Goal: Task Accomplishment & Management: Use online tool/utility

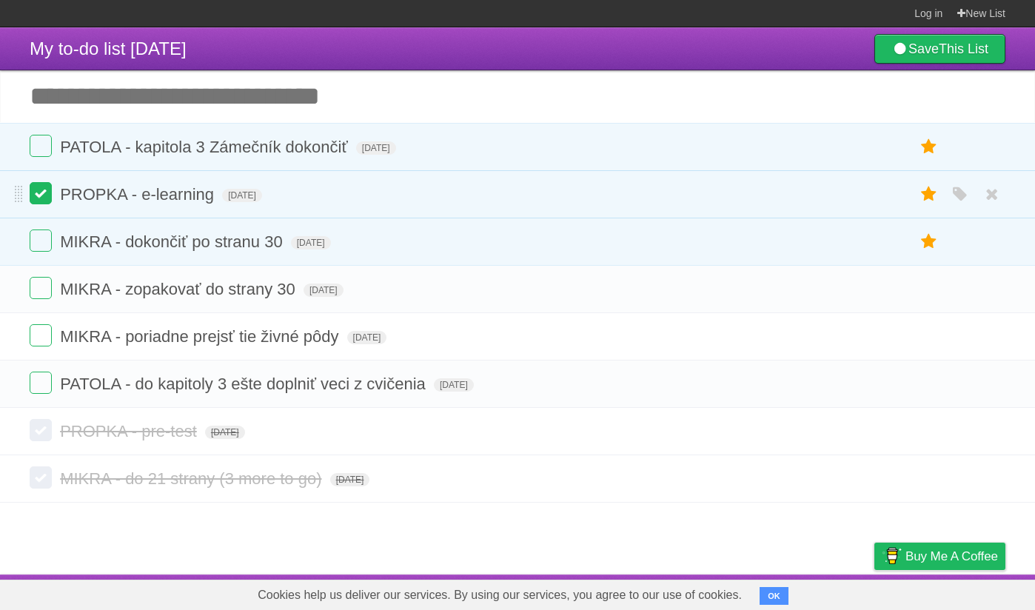
click at [38, 199] on label at bounding box center [41, 193] width 22 height 22
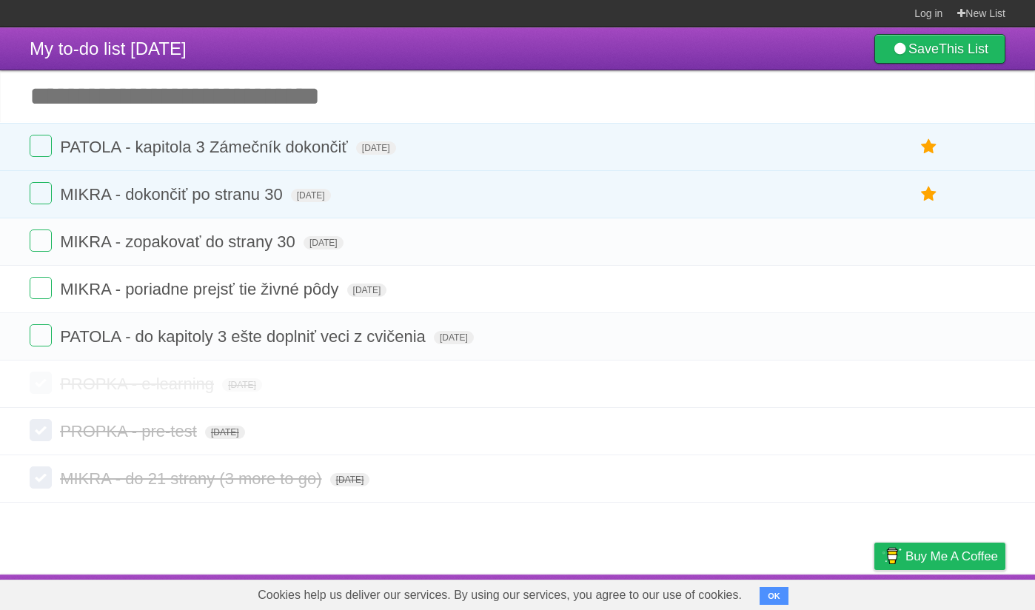
click at [143, 96] on input "Add another task" at bounding box center [517, 96] width 1035 height 52
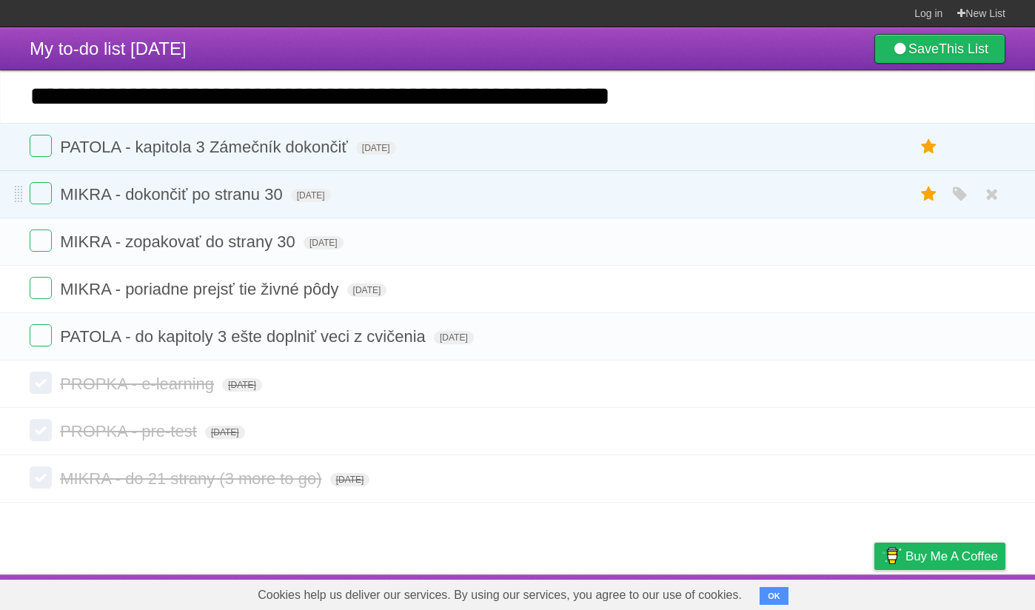
type input "**********"
click input "*********" at bounding box center [0, 0] width 0 height 0
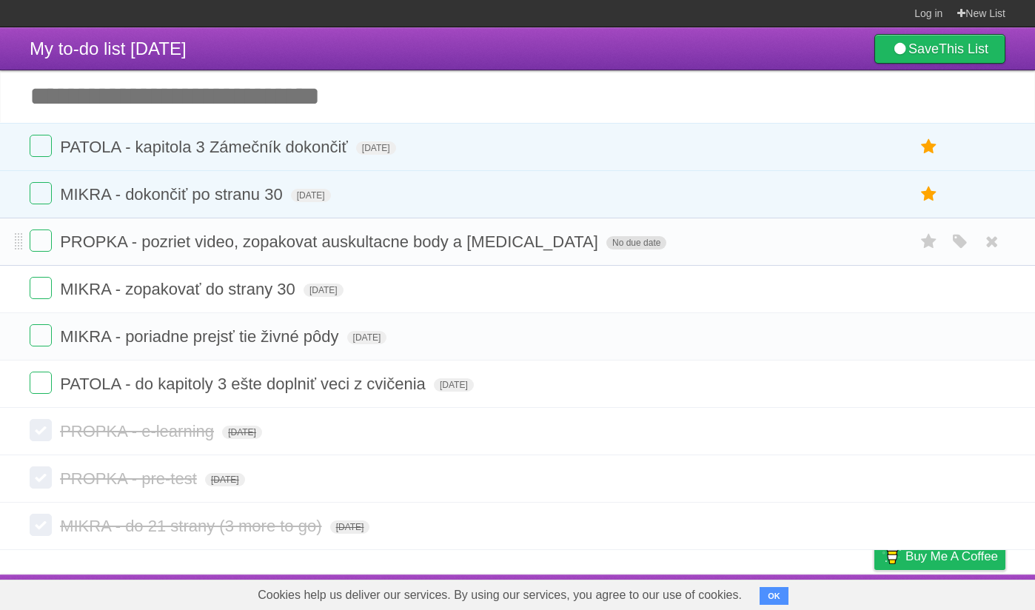
click at [606, 249] on span "No due date" at bounding box center [636, 242] width 60 height 13
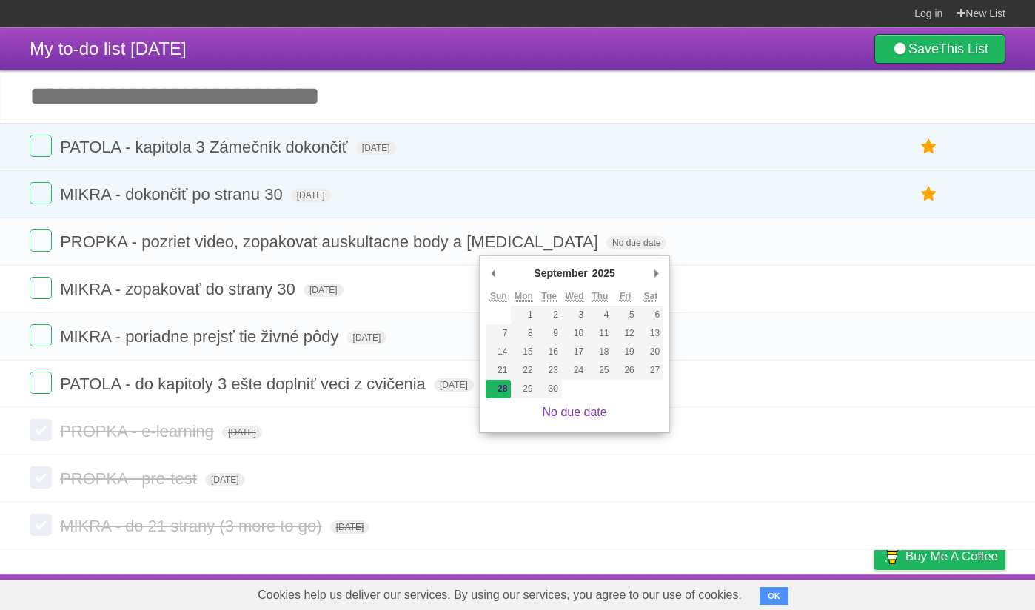
type span "[DATE]"
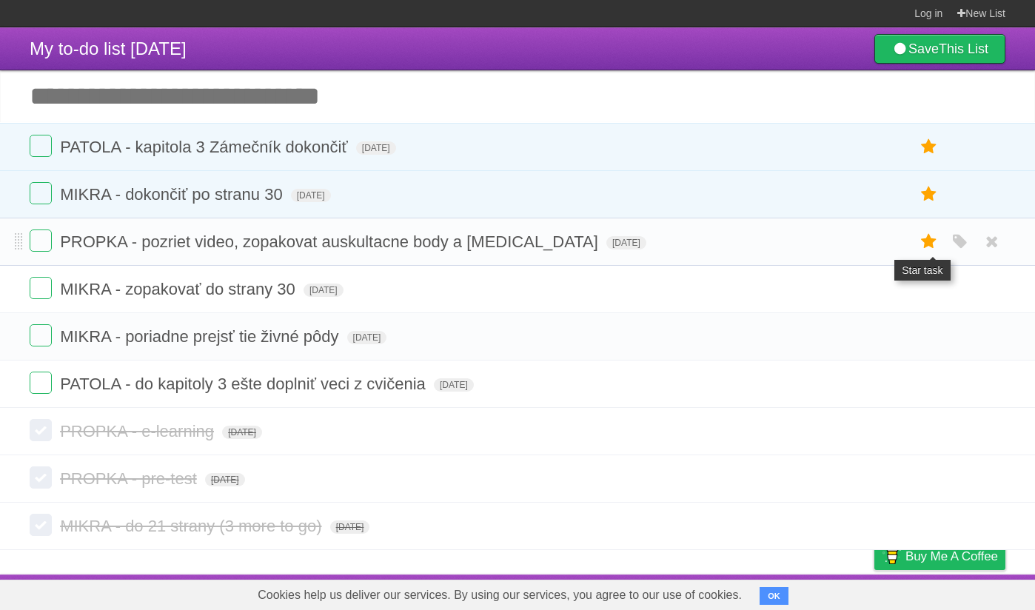
click at [923, 250] on icon at bounding box center [929, 241] width 21 height 24
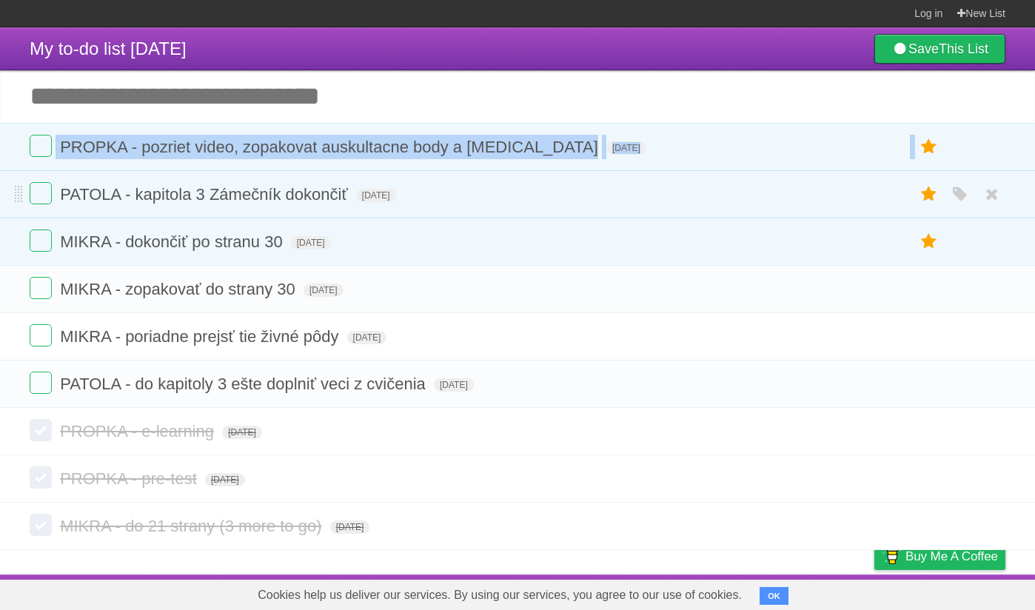
drag, startPoint x: 13, startPoint y: 149, endPoint x: 11, endPoint y: 206, distance: 57.0
click at [11, 205] on ul "PROPKA - pozriet video, zopakovat auskultacne body a [MEDICAL_DATA] [DATE] Whit…" at bounding box center [517, 194] width 1035 height 143
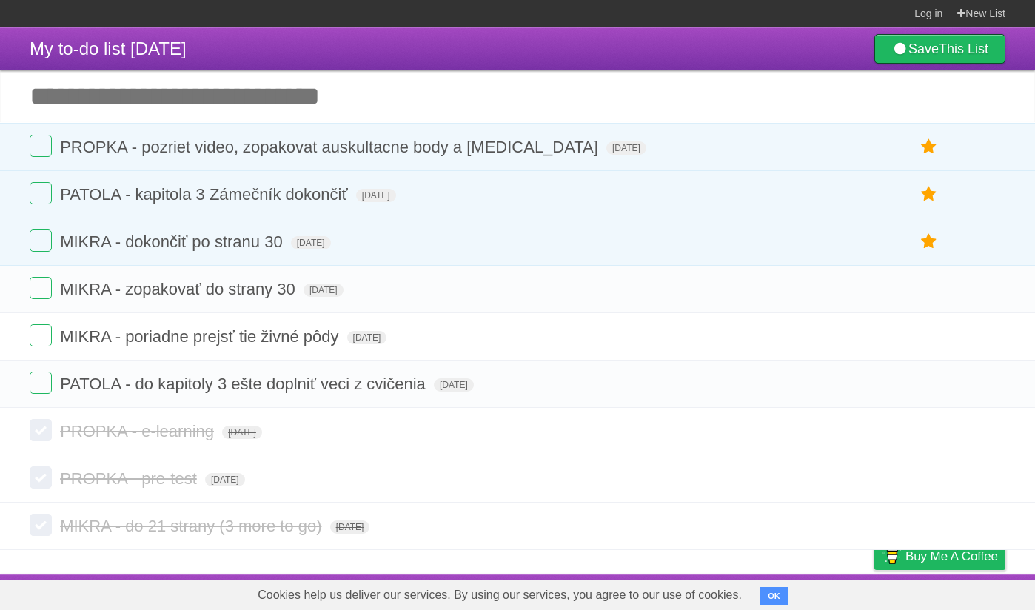
click at [426, 563] on article "My to-do list [DATE] Save This List Great, we've created a list for you. You sh…" at bounding box center [517, 300] width 1035 height 547
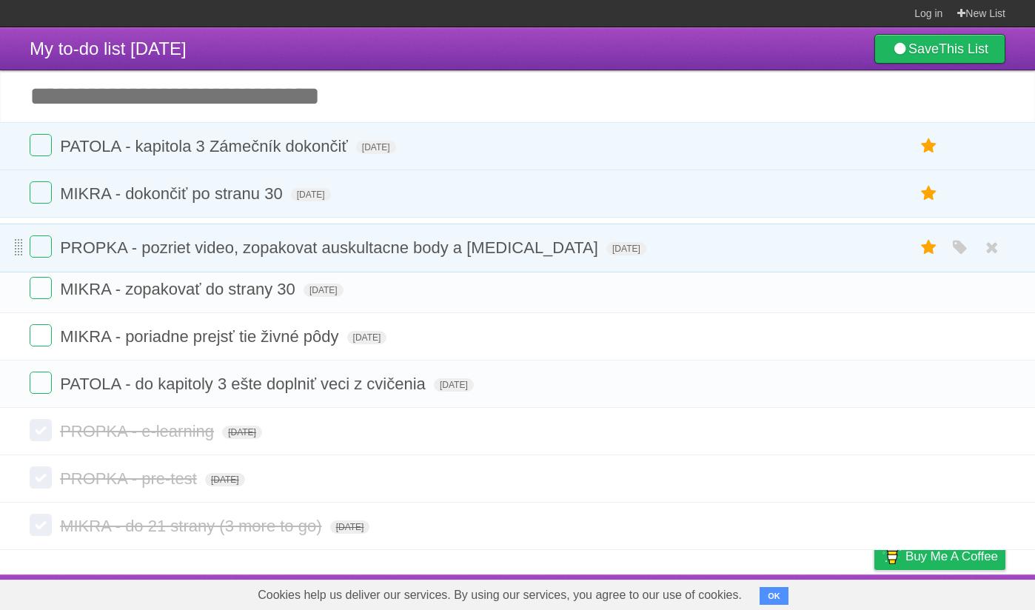
drag, startPoint x: 20, startPoint y: 156, endPoint x: 16, endPoint y: 256, distance: 100.0
